Goal: Information Seeking & Learning: Learn about a topic

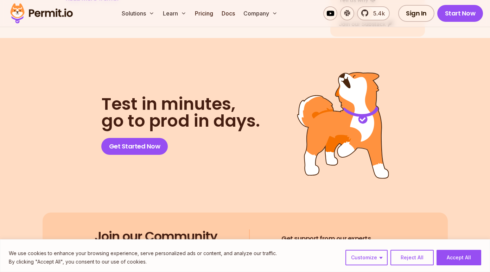
scroll to position [2810, 0]
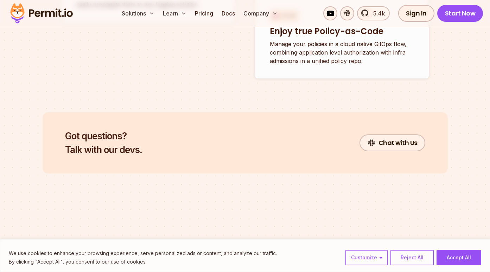
scroll to position [2827, 0]
